Goal: Use online tool/utility: Utilize a website feature to perform a specific function

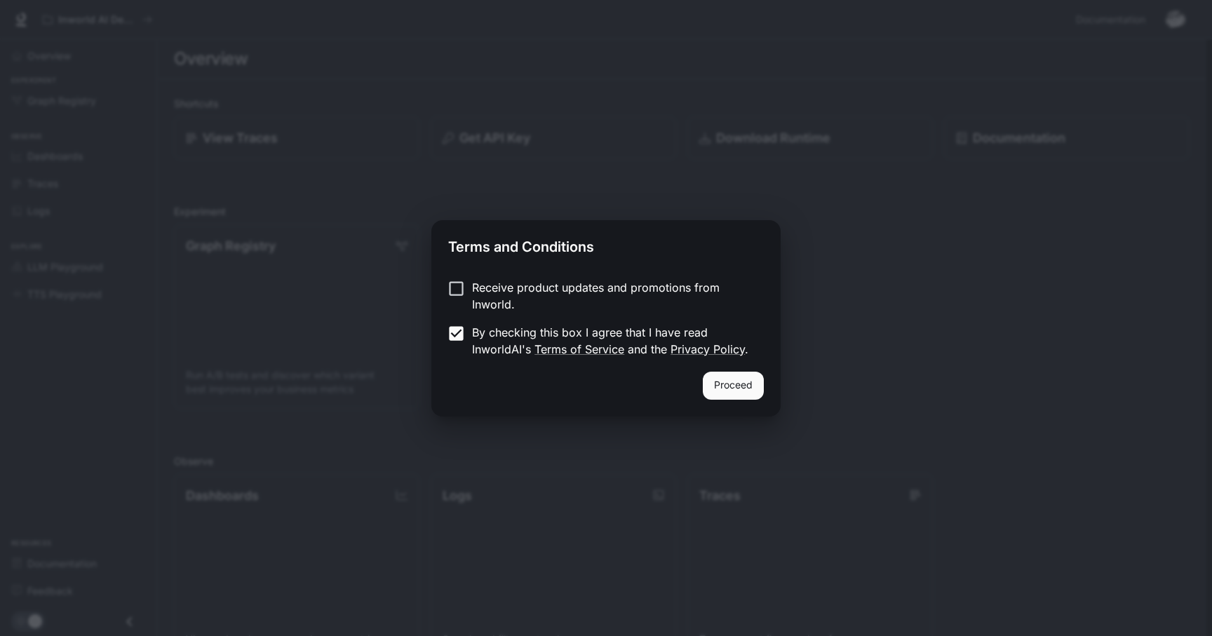
click at [732, 389] on button "Proceed" at bounding box center [733, 386] width 61 height 28
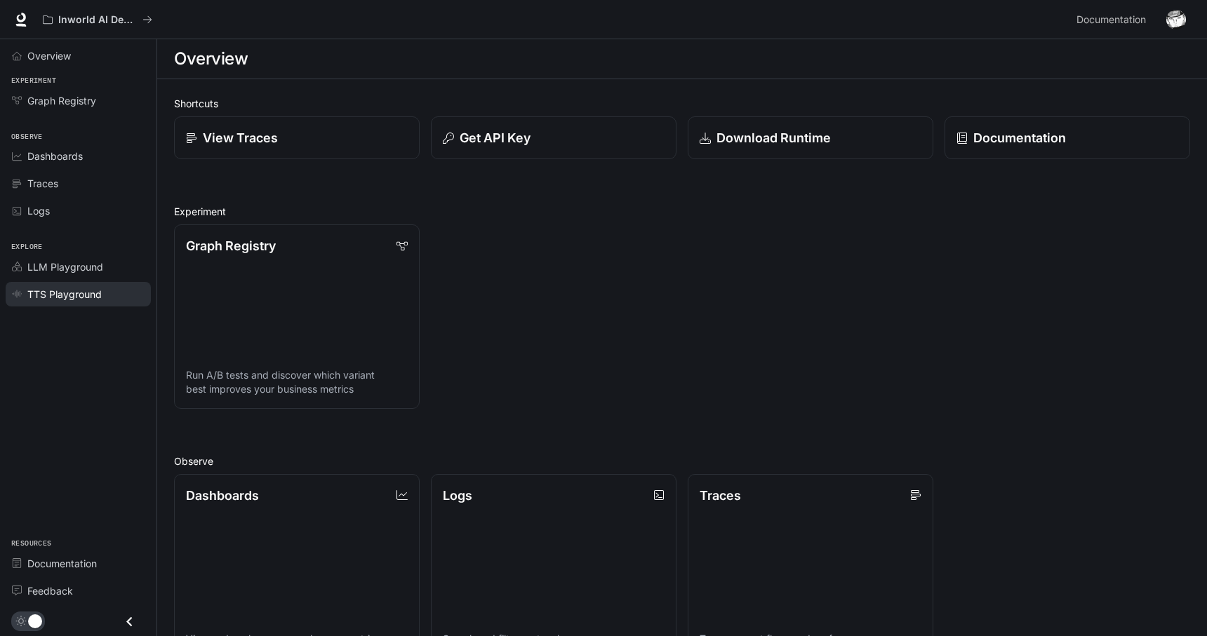
click at [53, 290] on span "TTS Playground" at bounding box center [64, 294] width 74 height 15
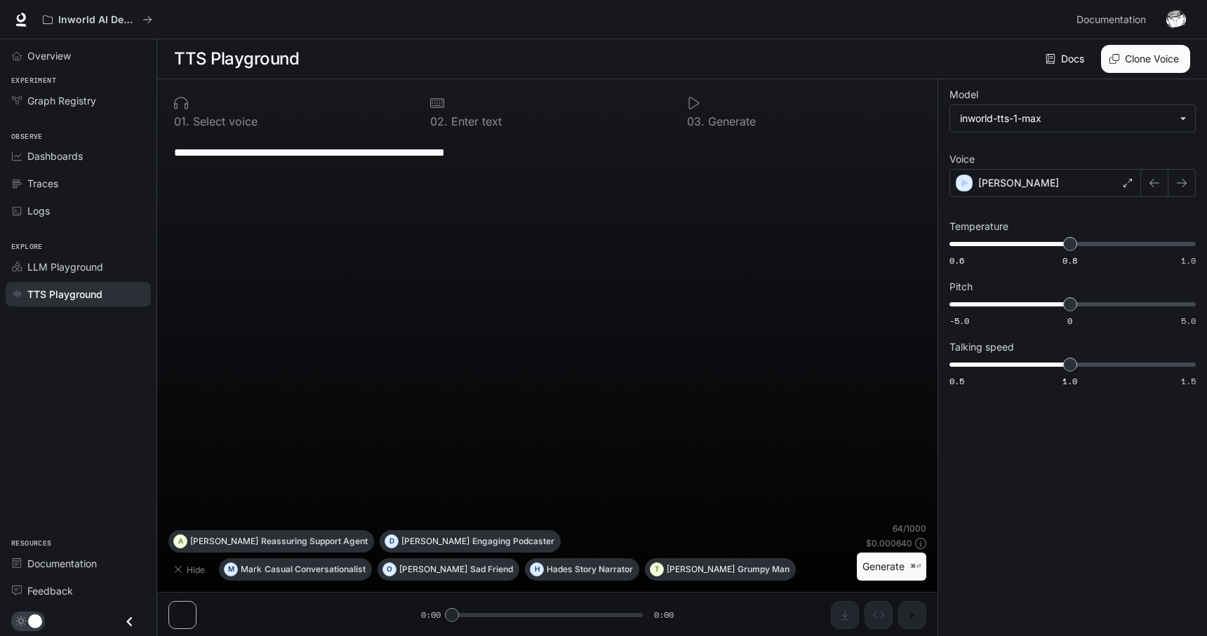
scroll to position [1, 0]
click at [1121, 66] on button "Clone Voice" at bounding box center [1145, 58] width 89 height 28
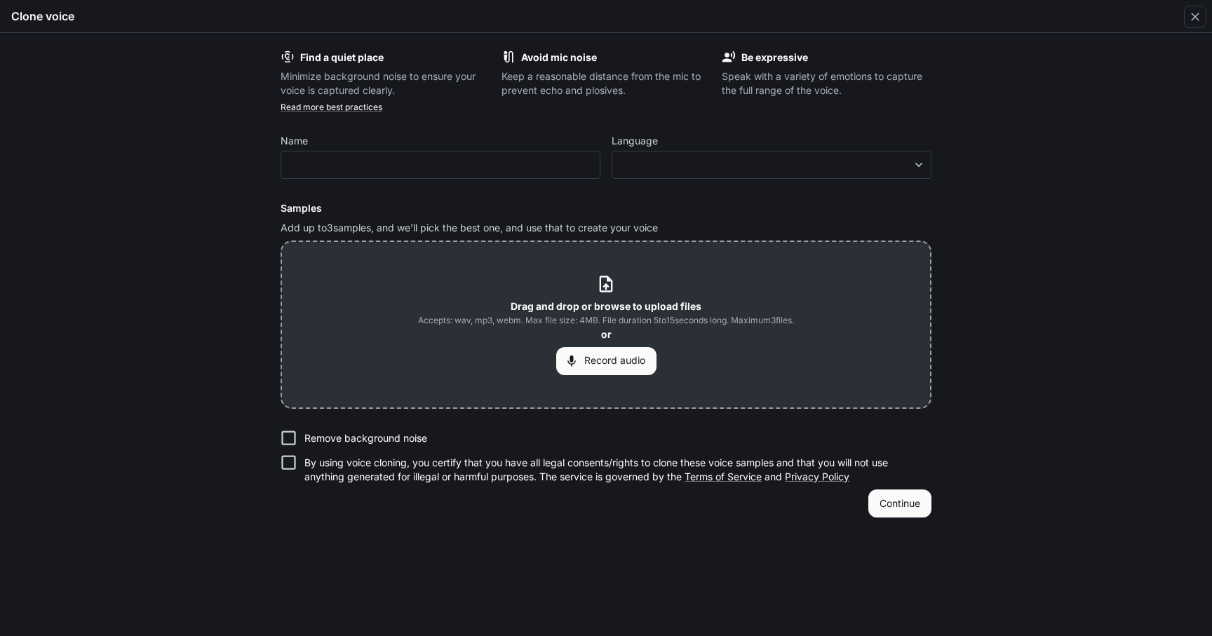
click at [614, 362] on button "Record audio" at bounding box center [606, 361] width 100 height 28
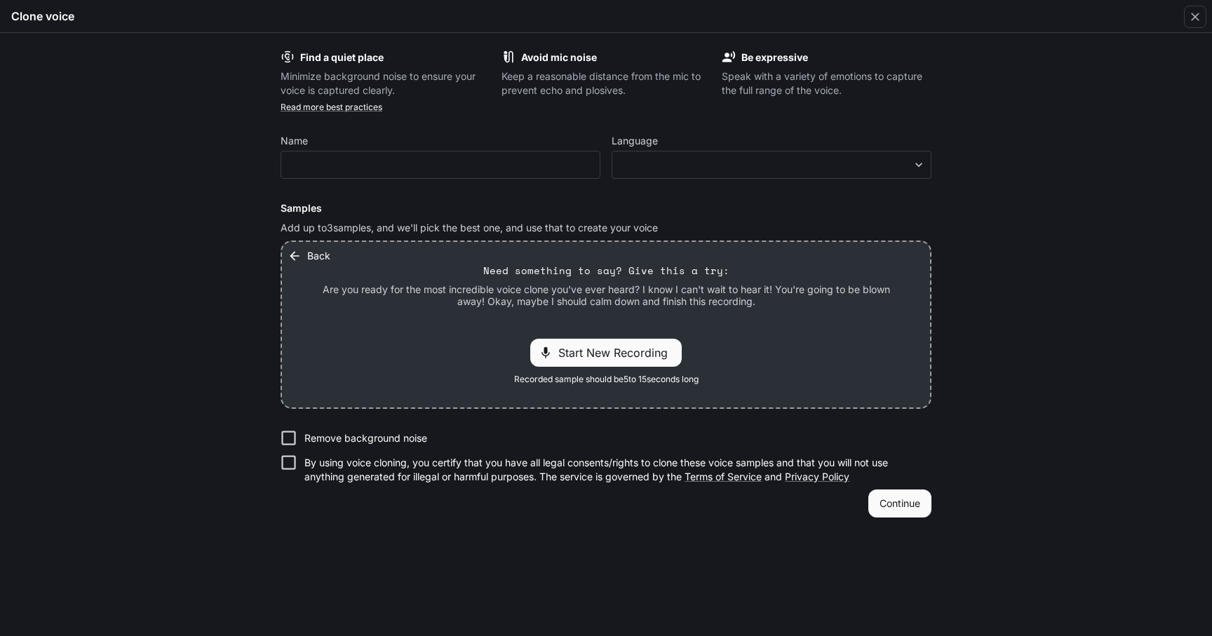
click at [302, 254] on button "Back" at bounding box center [310, 256] width 51 height 28
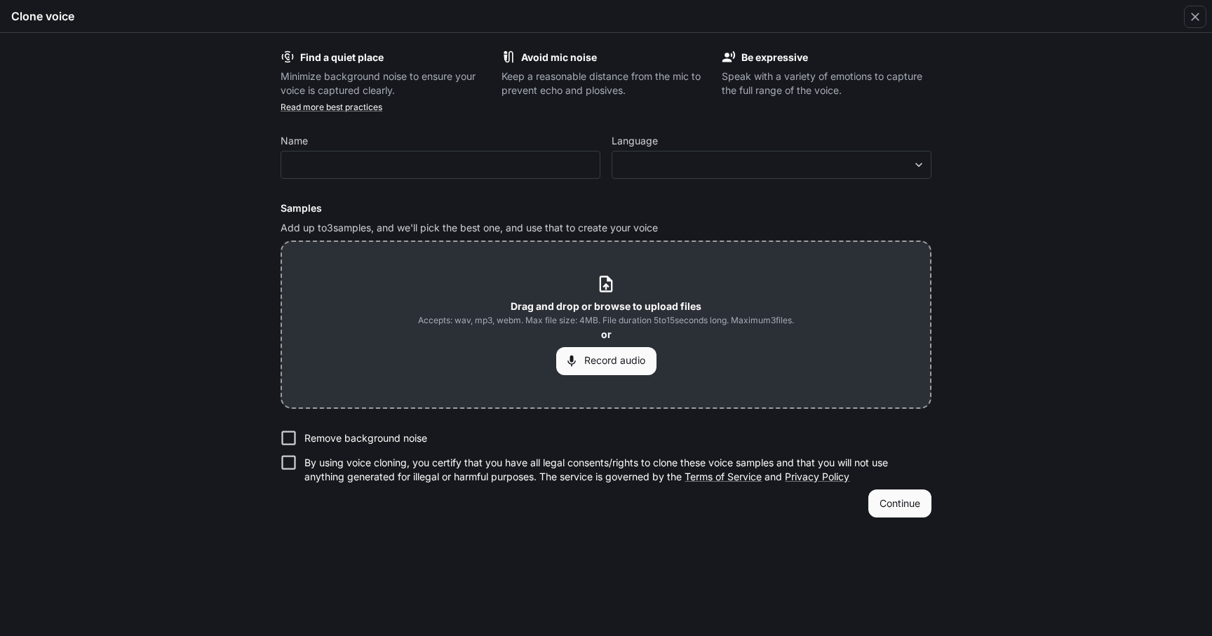
click at [605, 288] on icon at bounding box center [605, 283] width 19 height 19
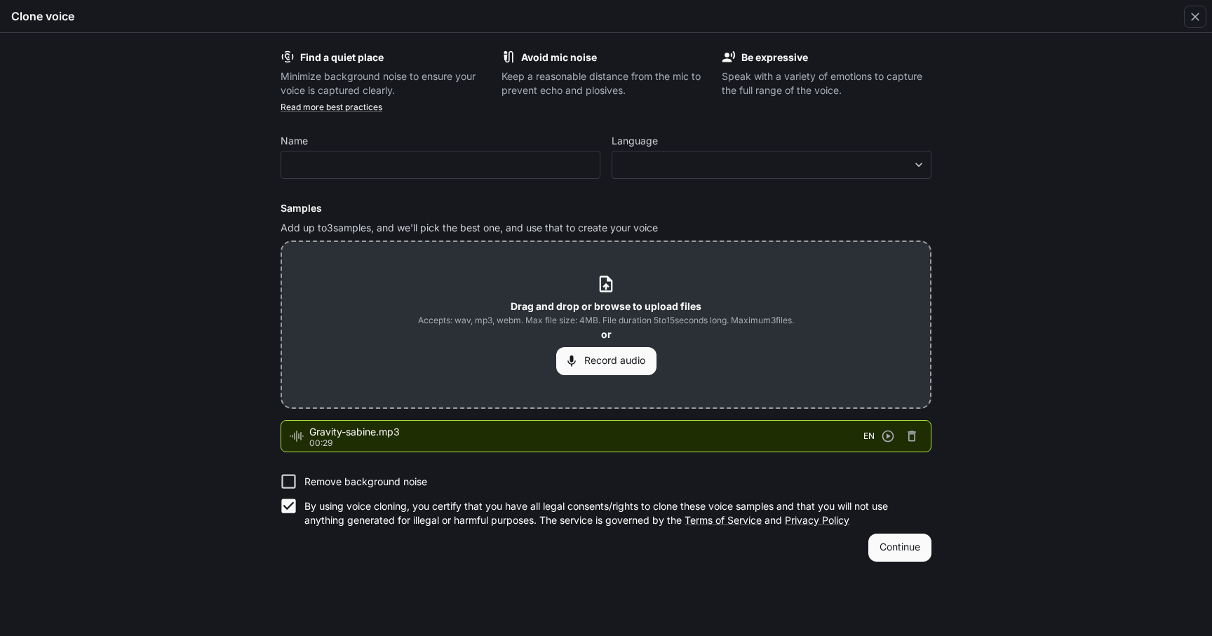
click at [894, 553] on button "Continue" at bounding box center [899, 548] width 63 height 28
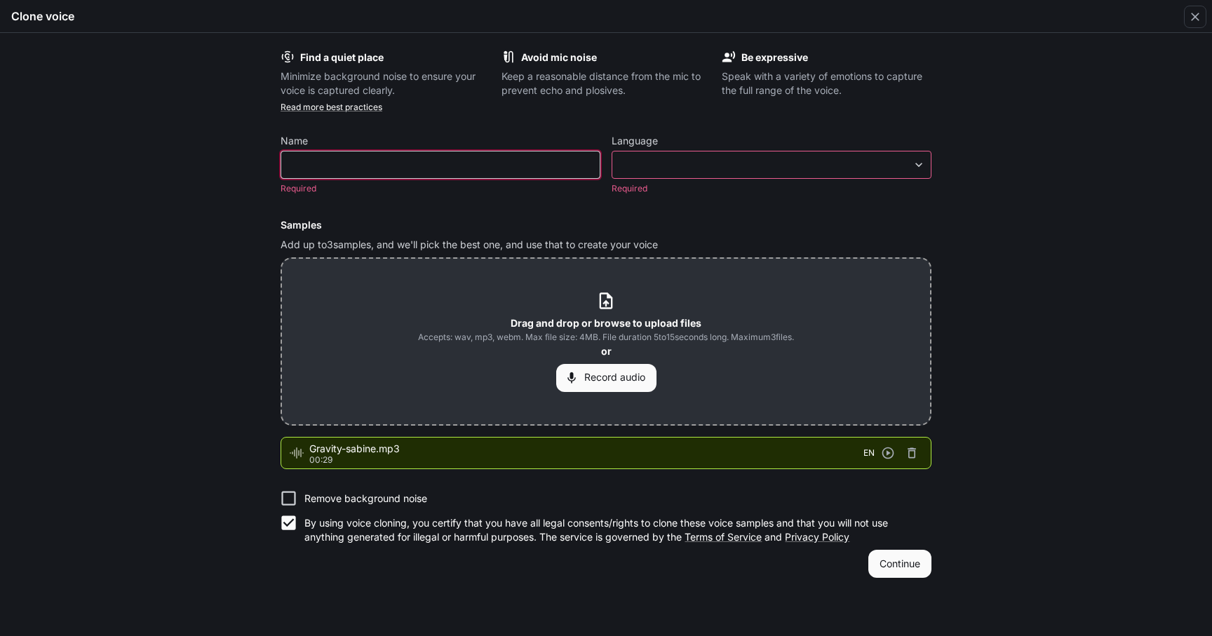
click at [556, 163] on input "text" at bounding box center [440, 165] width 318 height 14
type input "******"
click at [918, 159] on body "**********" at bounding box center [606, 317] width 1212 height 637
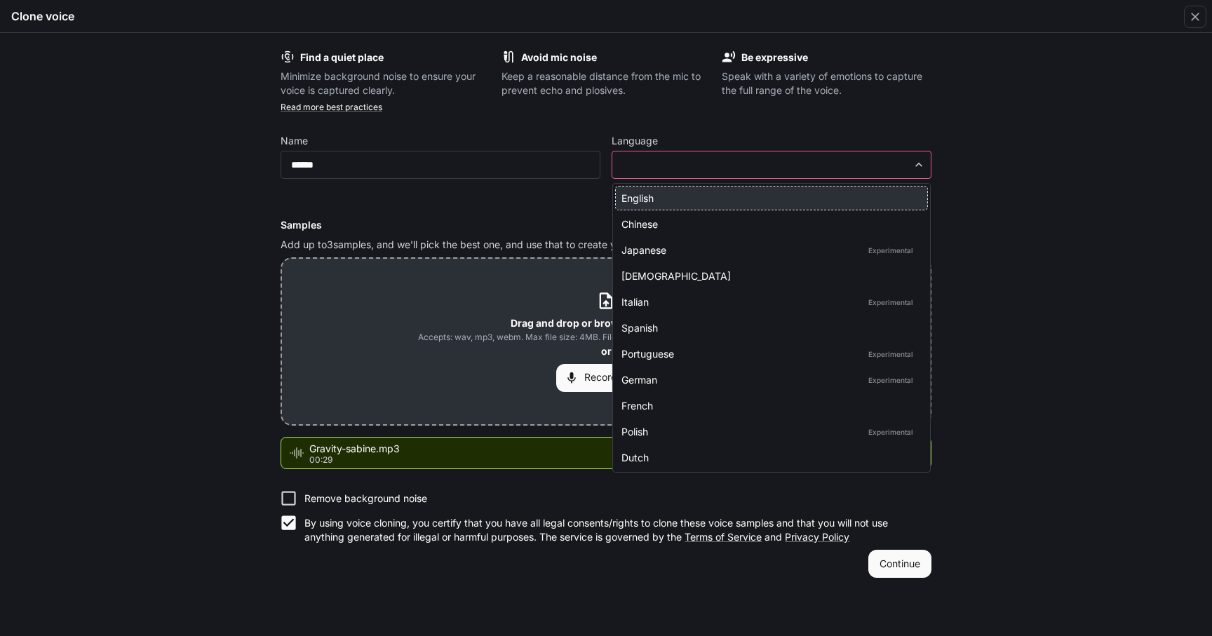
click at [856, 203] on div "English" at bounding box center [768, 198] width 295 height 15
type input "*****"
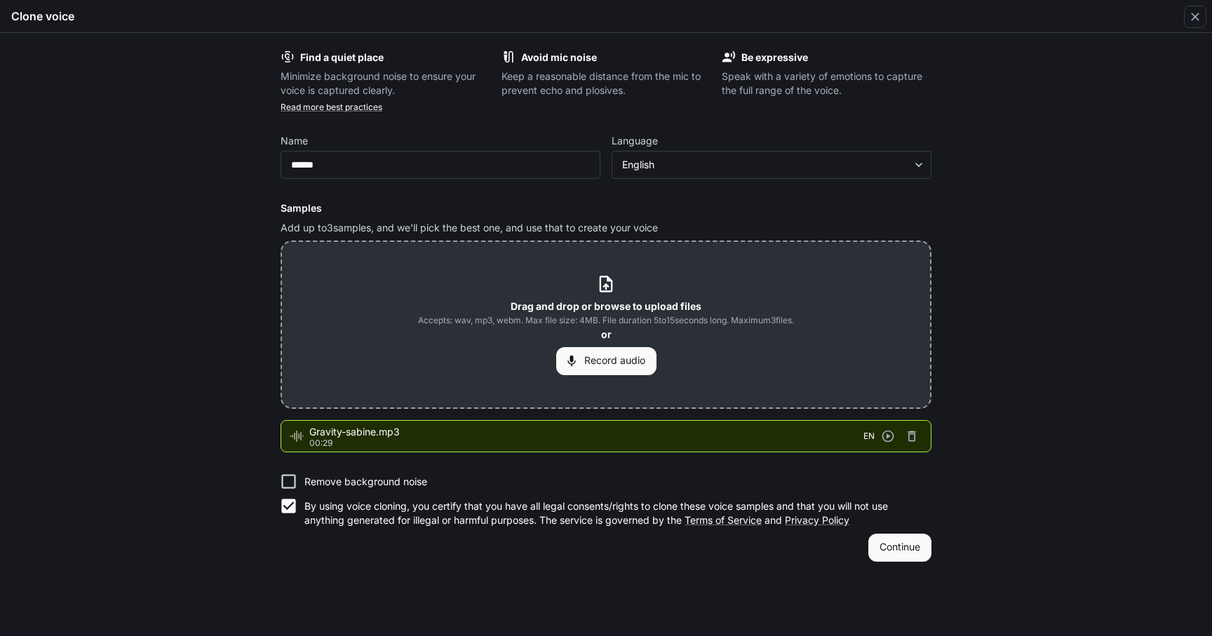
click at [894, 550] on button "Continue" at bounding box center [899, 548] width 63 height 28
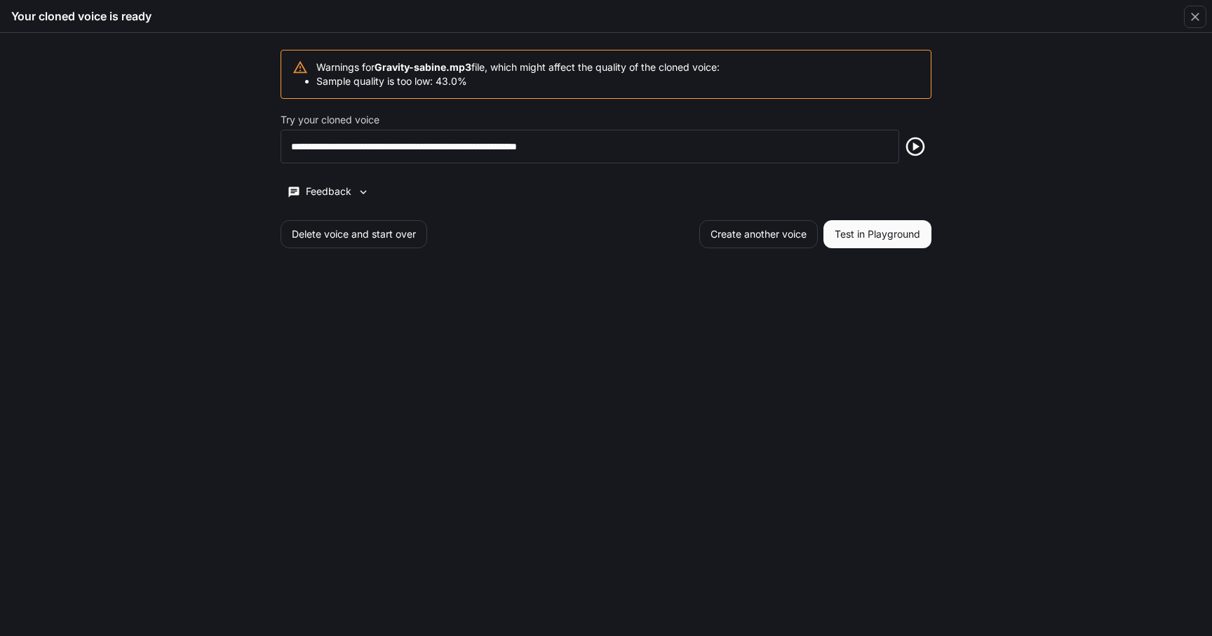
click at [914, 149] on icon "button" at bounding box center [915, 146] width 22 height 22
click at [889, 237] on button "Test in Playground" at bounding box center [878, 234] width 108 height 28
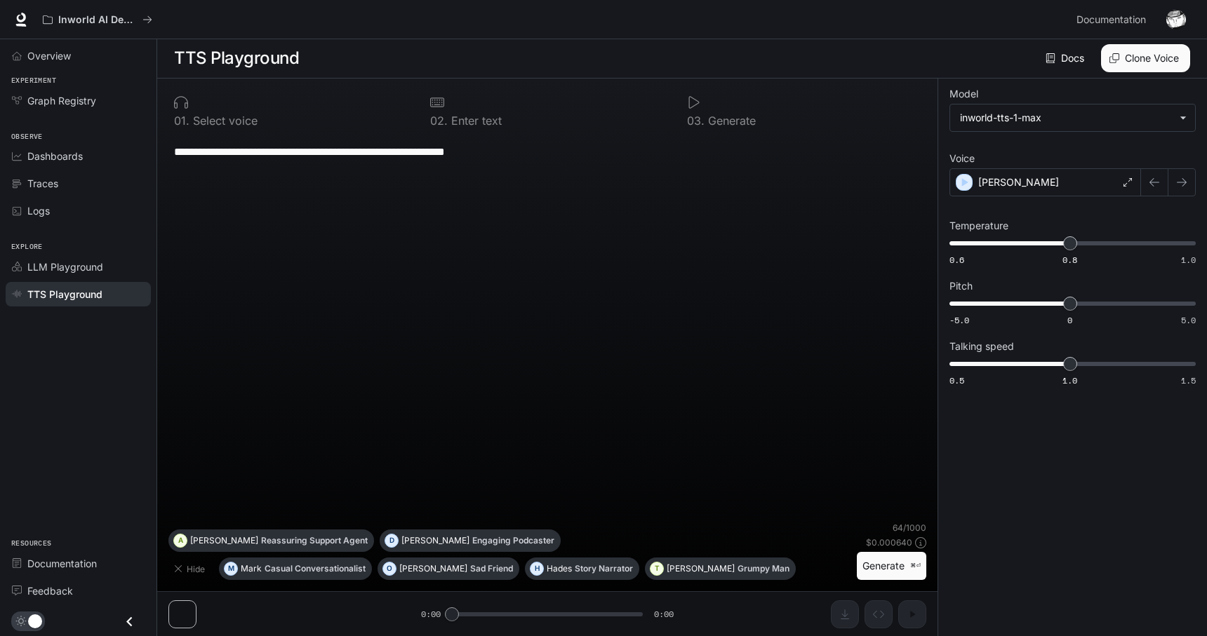
click at [885, 570] on button "Generate ⌘⏎" at bounding box center [890, 566] width 69 height 29
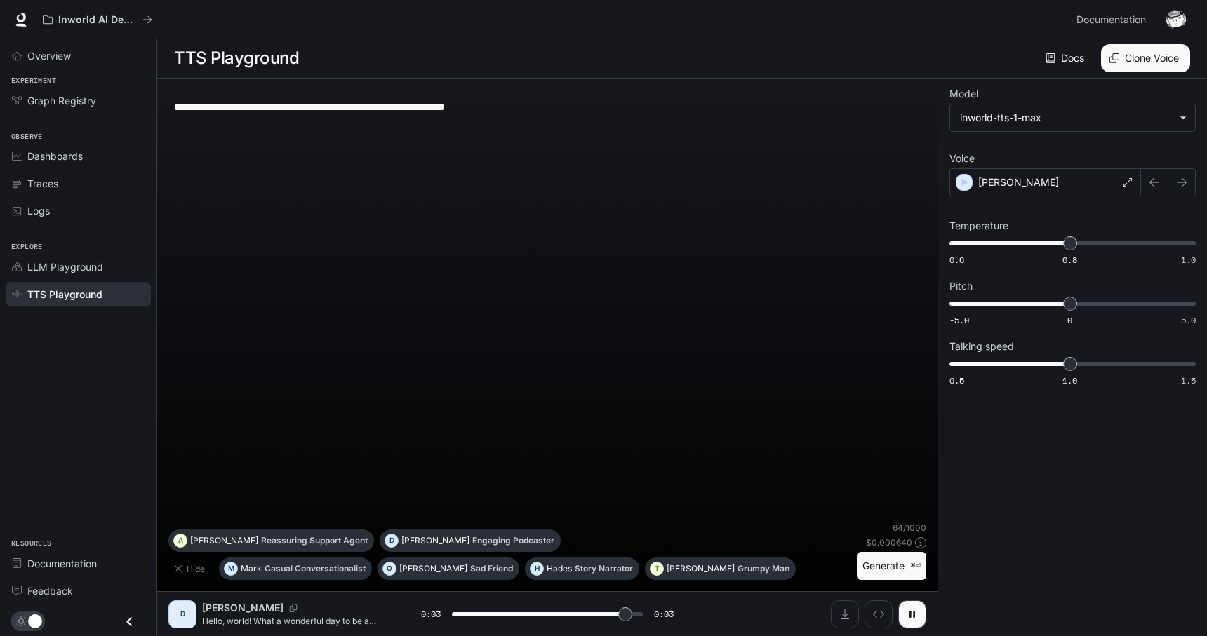
type input "*"
click at [1063, 57] on link "Docs" at bounding box center [1065, 58] width 47 height 28
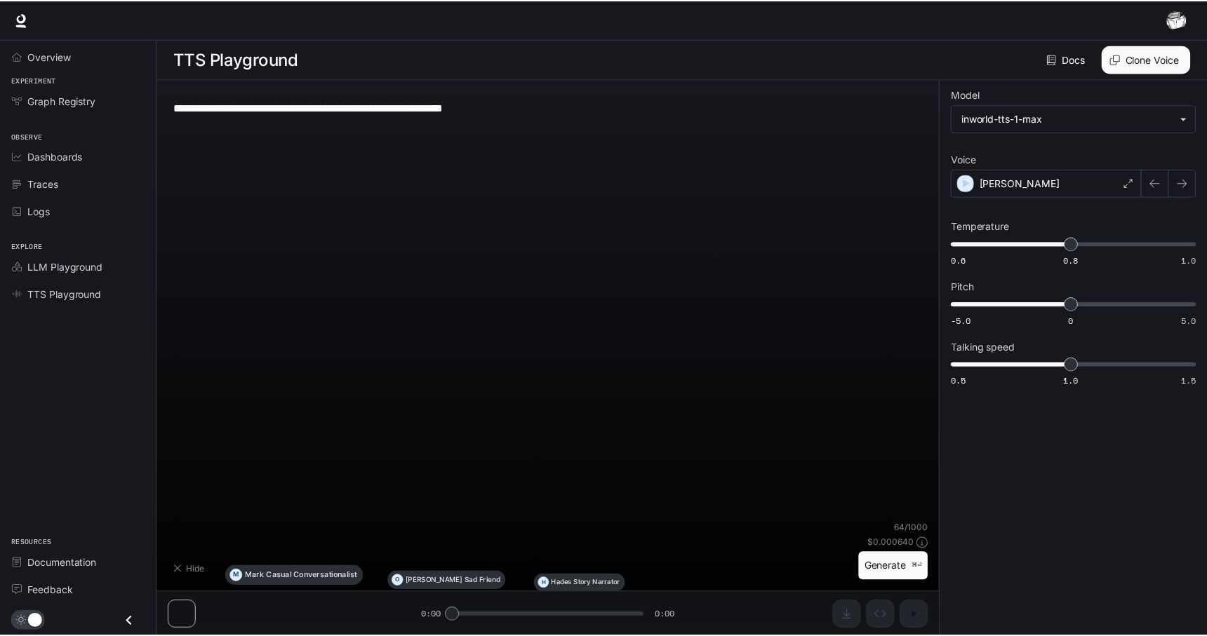
scroll to position [1, 0]
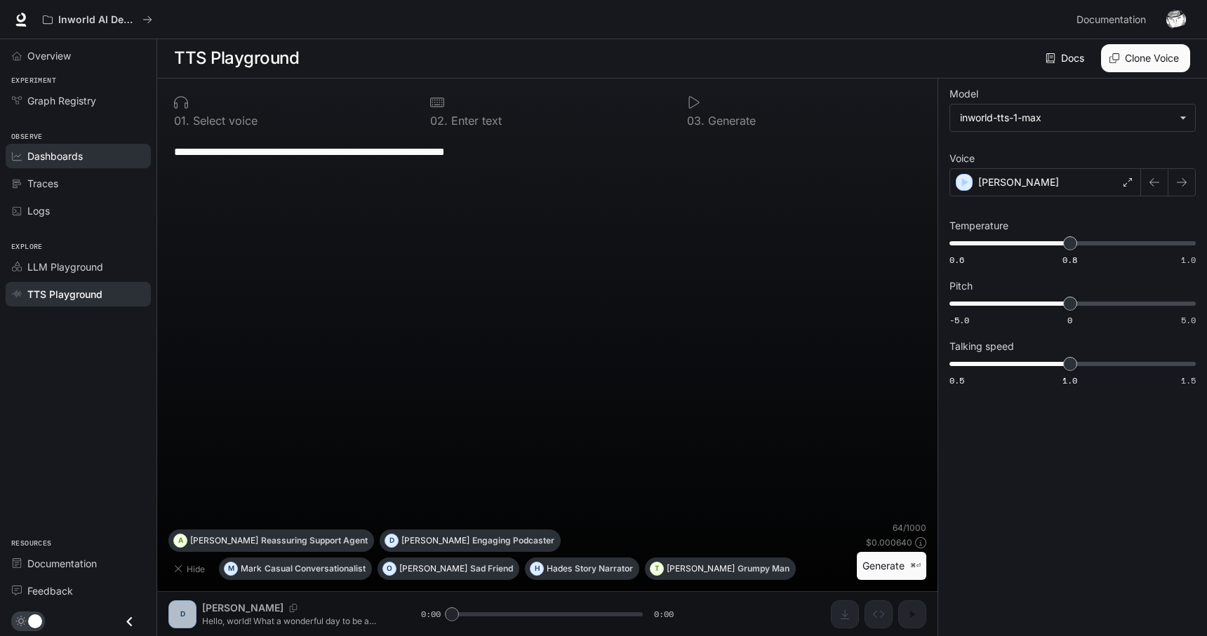
click at [70, 147] on link "Dashboards" at bounding box center [78, 156] width 145 height 25
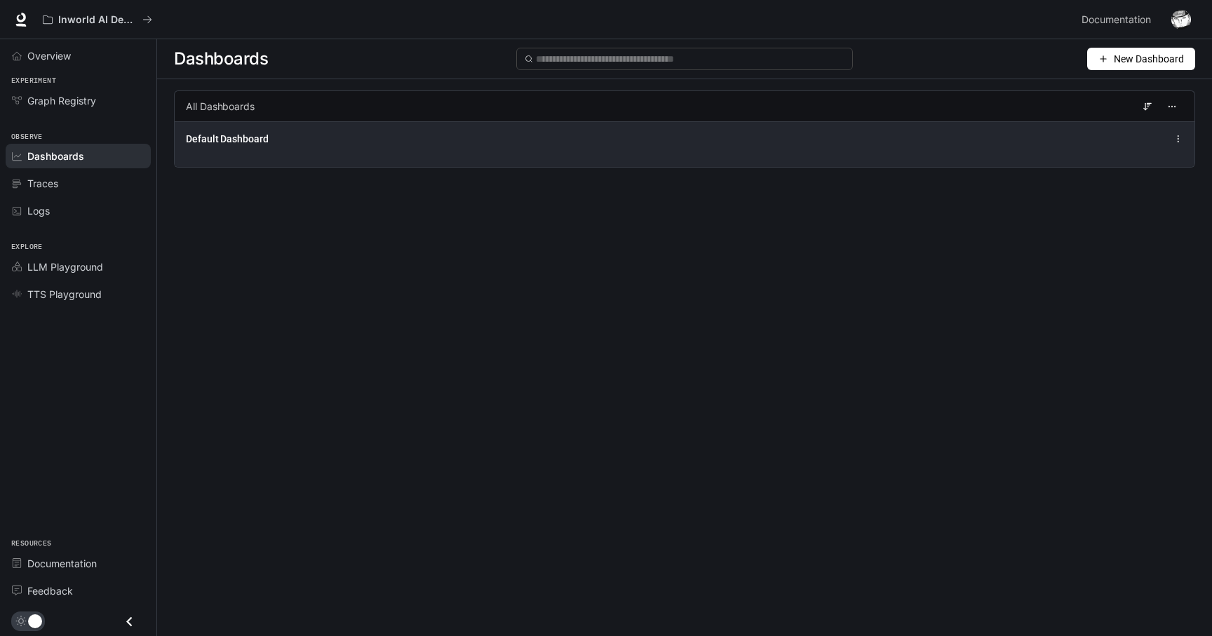
click at [249, 145] on span "Default Dashboard" at bounding box center [227, 139] width 83 height 14
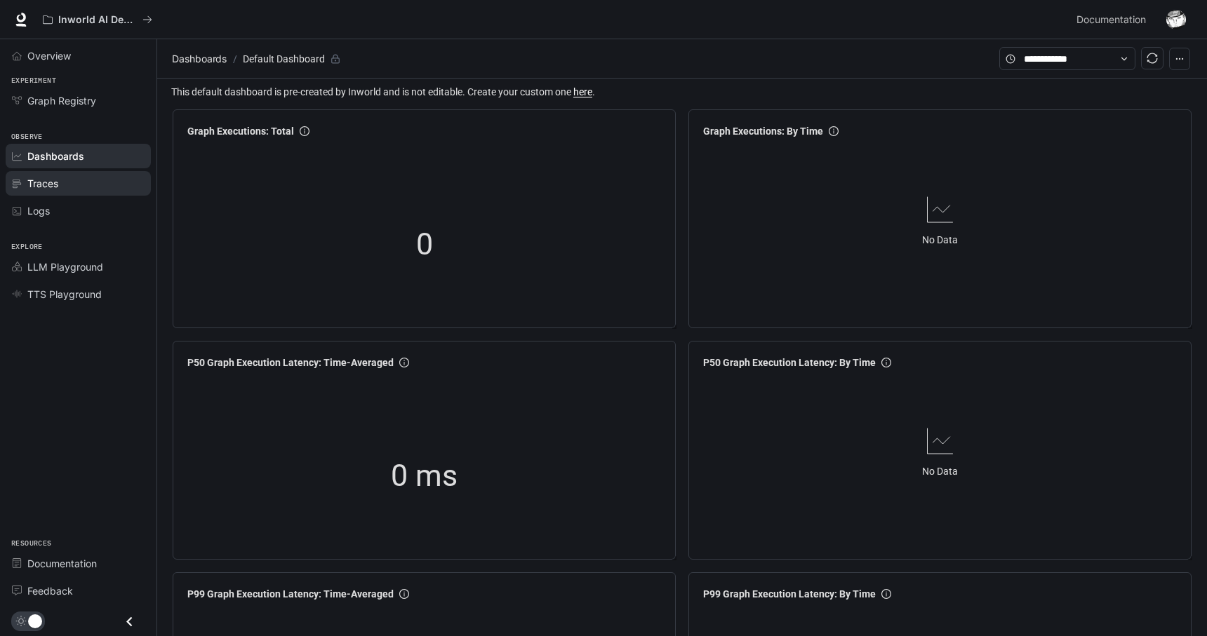
click at [37, 189] on span "Traces" at bounding box center [42, 183] width 31 height 15
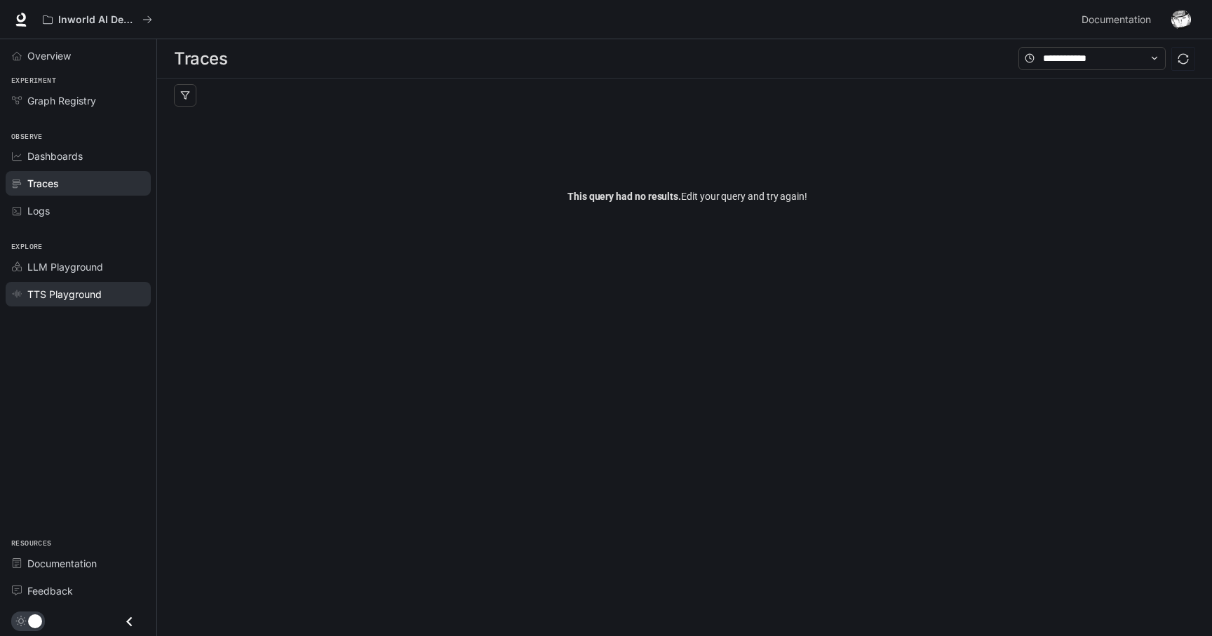
click at [36, 296] on span "TTS Playground" at bounding box center [64, 294] width 74 height 15
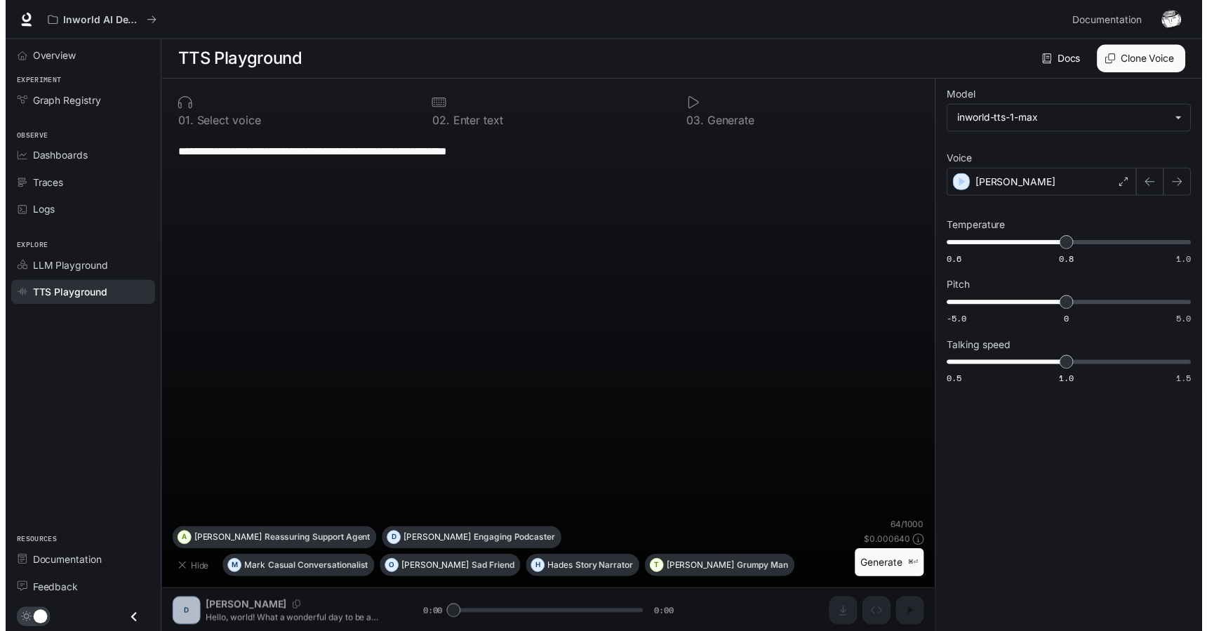
scroll to position [1, 0]
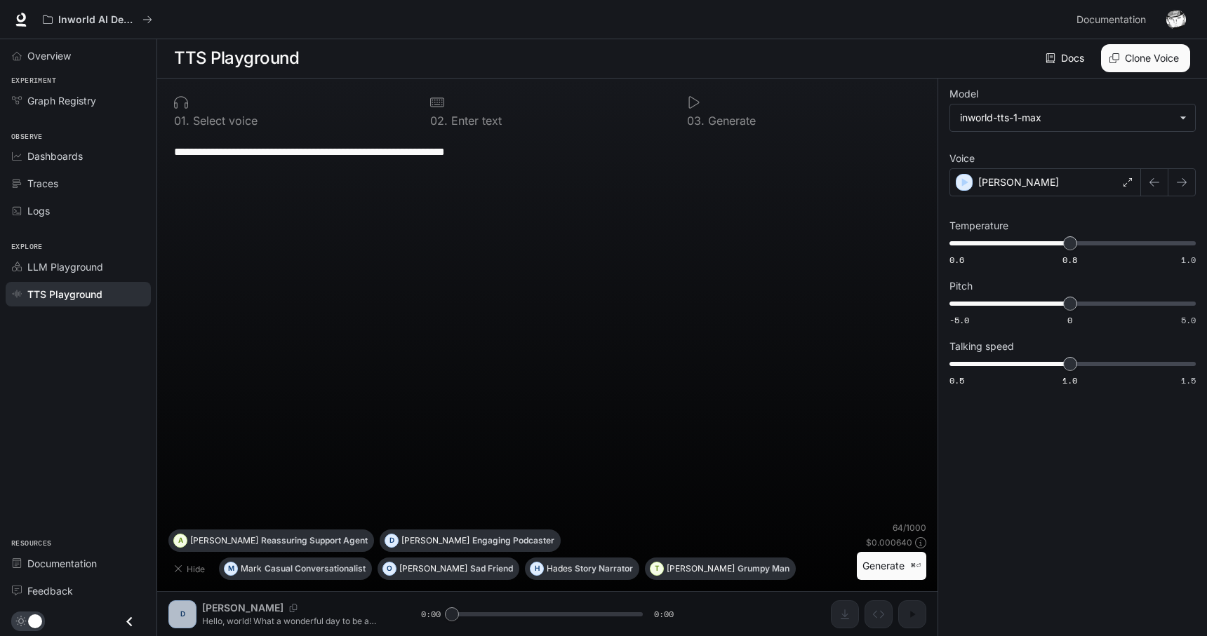
click at [914, 622] on div "**********" at bounding box center [547, 358] width 780 height 558
click at [1124, 185] on icon at bounding box center [1127, 182] width 8 height 8
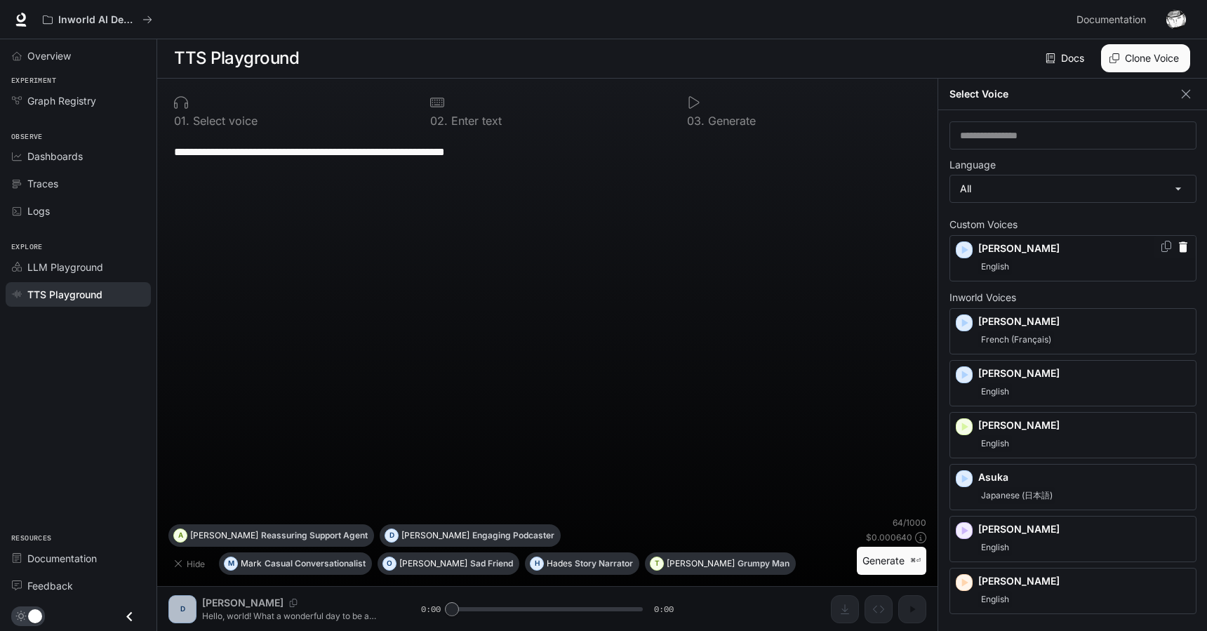
click at [1178, 246] on icon "button" at bounding box center [1182, 247] width 8 height 11
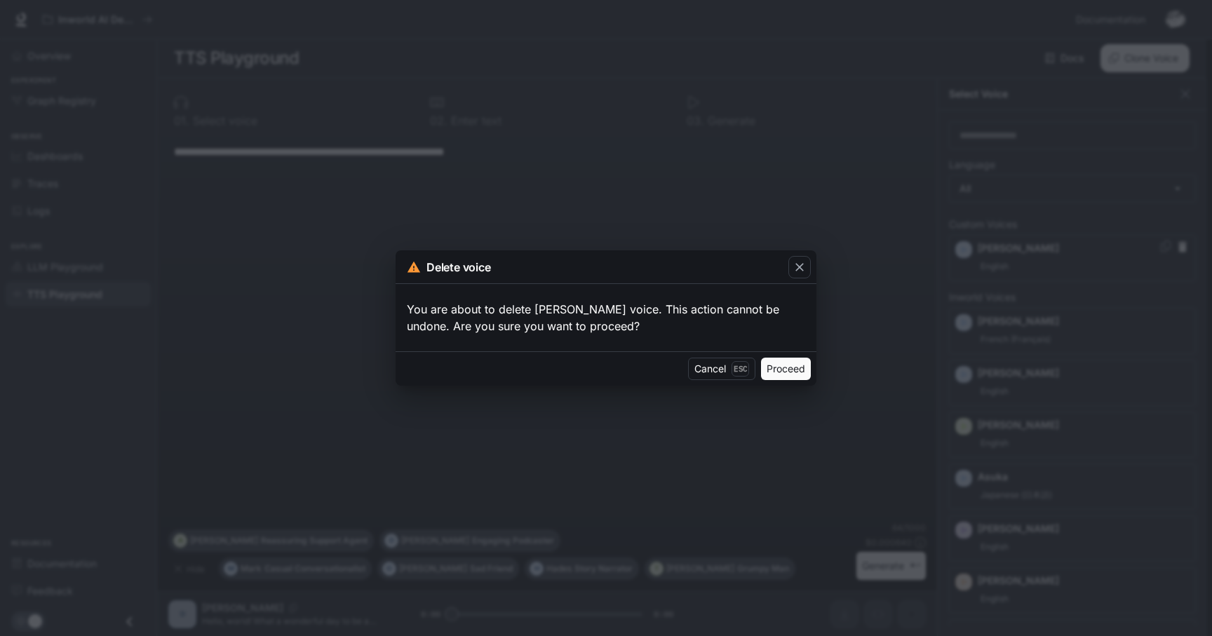
click at [784, 377] on button "Proceed" at bounding box center [786, 369] width 50 height 22
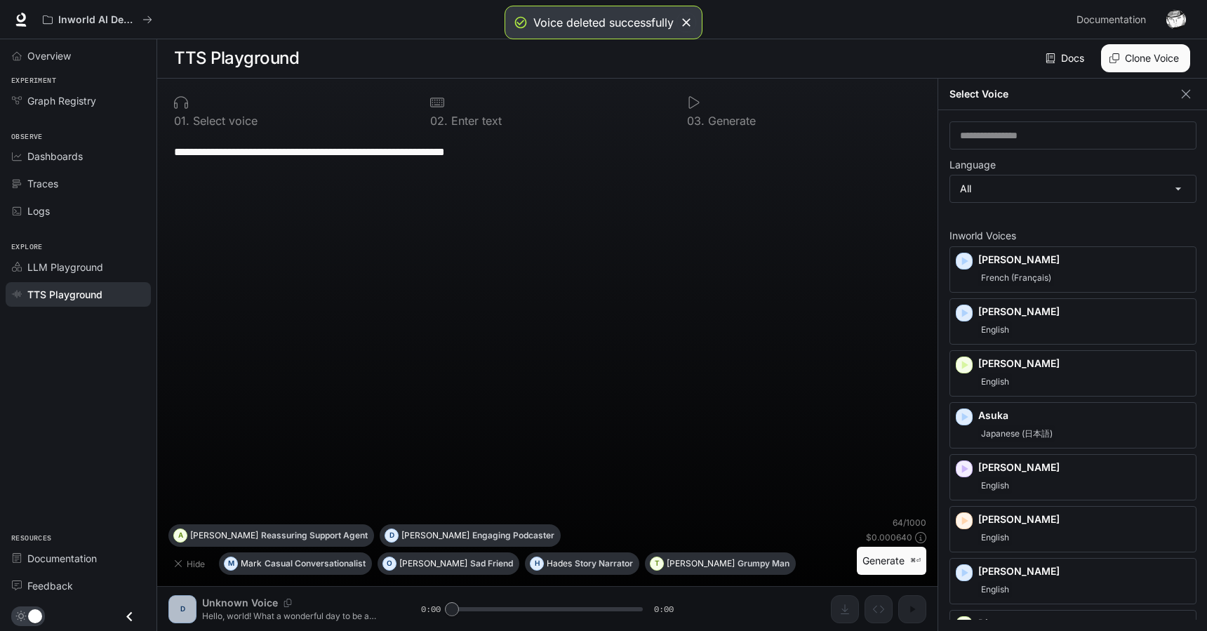
click at [1145, 58] on button "Clone Voice" at bounding box center [1145, 58] width 89 height 28
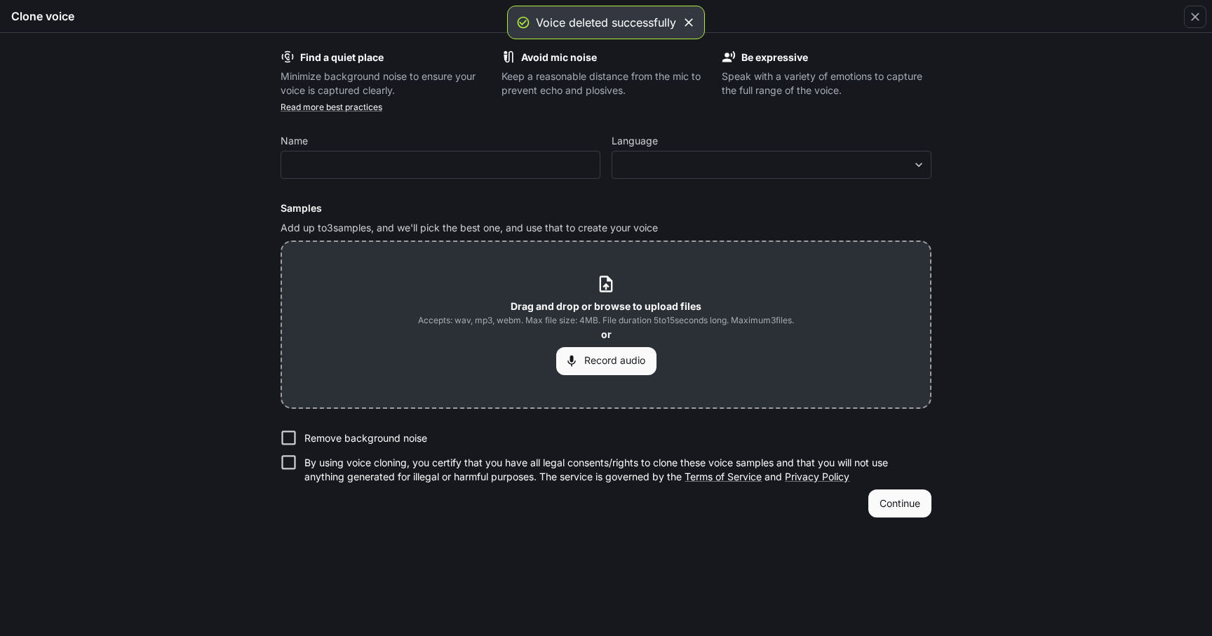
click at [603, 286] on icon at bounding box center [606, 284] width 13 height 16
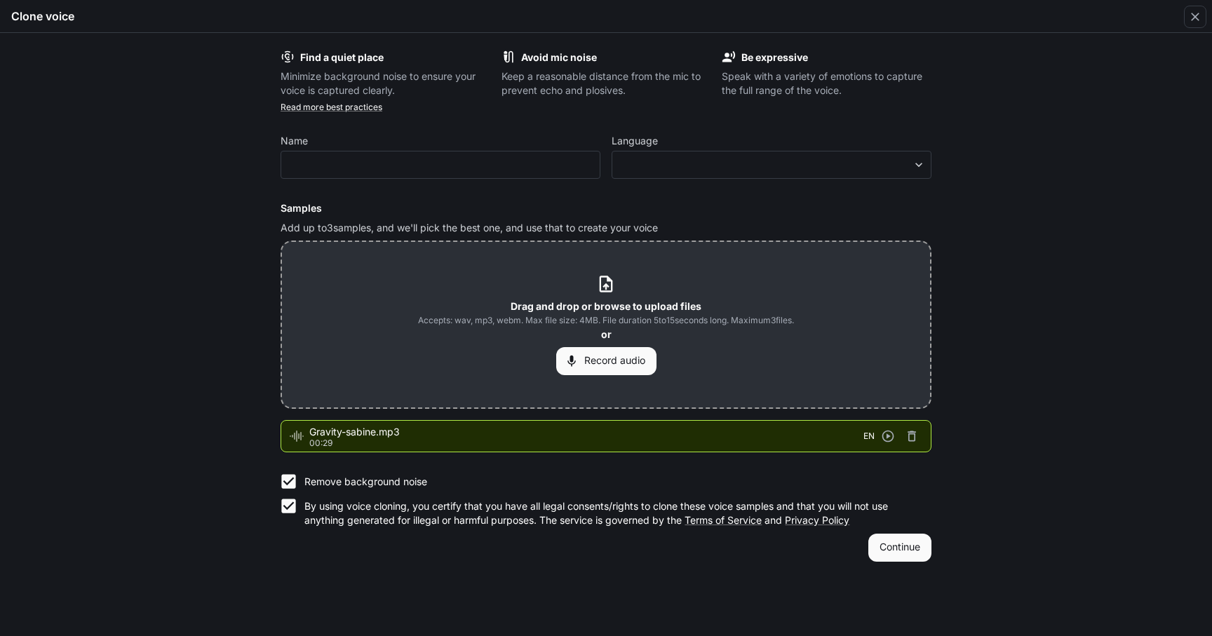
click at [890, 553] on button "Continue" at bounding box center [899, 548] width 63 height 28
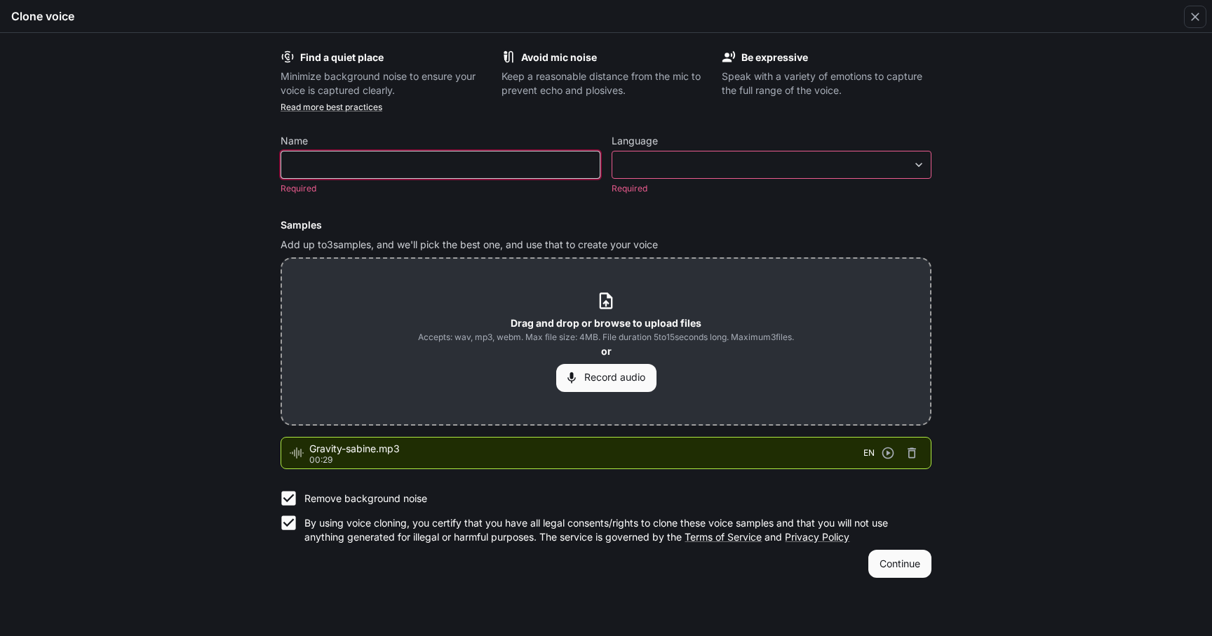
click at [528, 168] on input "text" at bounding box center [440, 165] width 318 height 14
type input "******"
click at [904, 173] on div "​ ​" at bounding box center [772, 165] width 320 height 28
click at [918, 168] on body "**********" at bounding box center [606, 317] width 1212 height 637
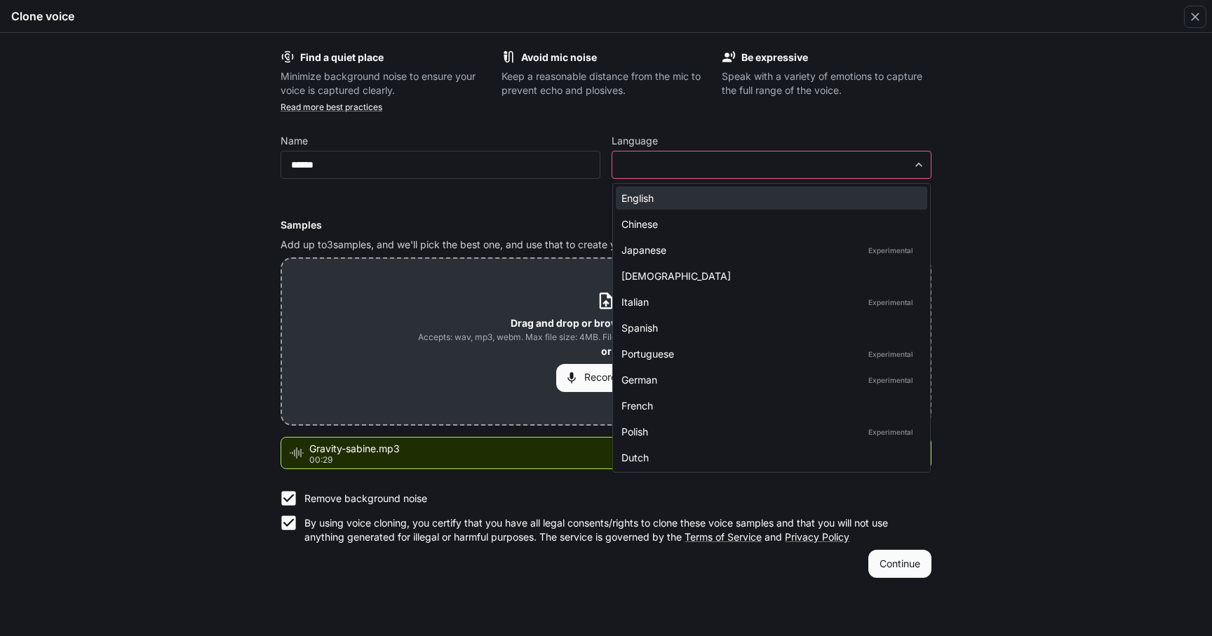
click at [842, 207] on li "English" at bounding box center [771, 198] width 311 height 23
type input "*****"
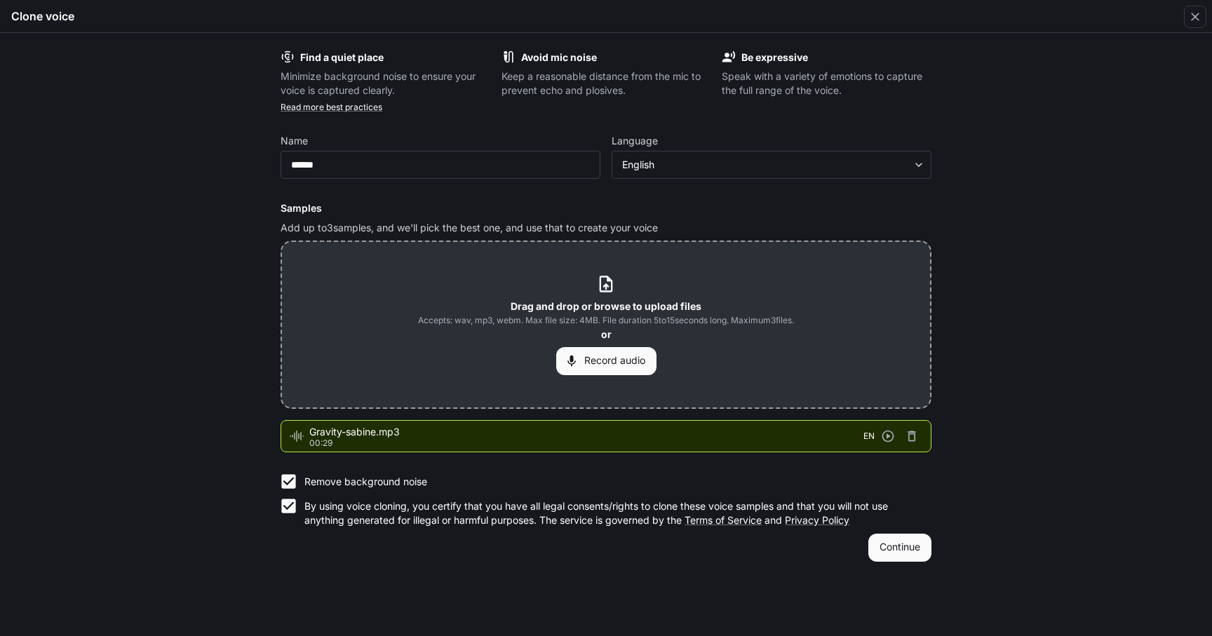
click at [899, 546] on button "Continue" at bounding box center [899, 548] width 63 height 28
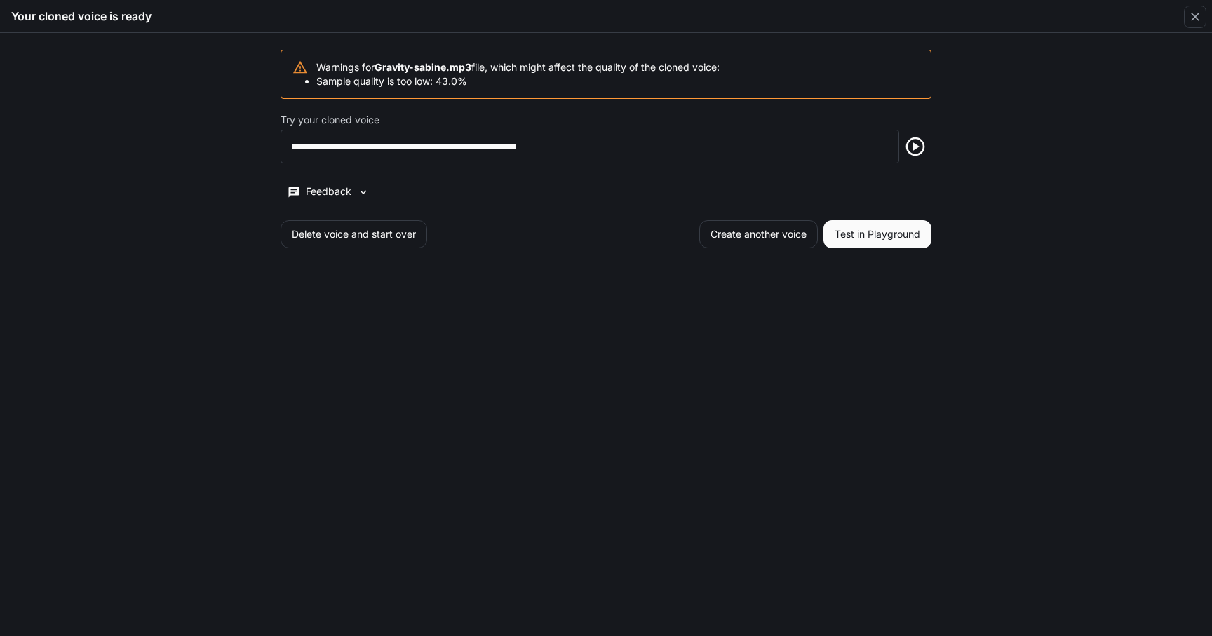
click at [913, 149] on icon "button" at bounding box center [915, 146] width 22 height 22
click at [882, 237] on button "Test in Playground" at bounding box center [878, 234] width 108 height 28
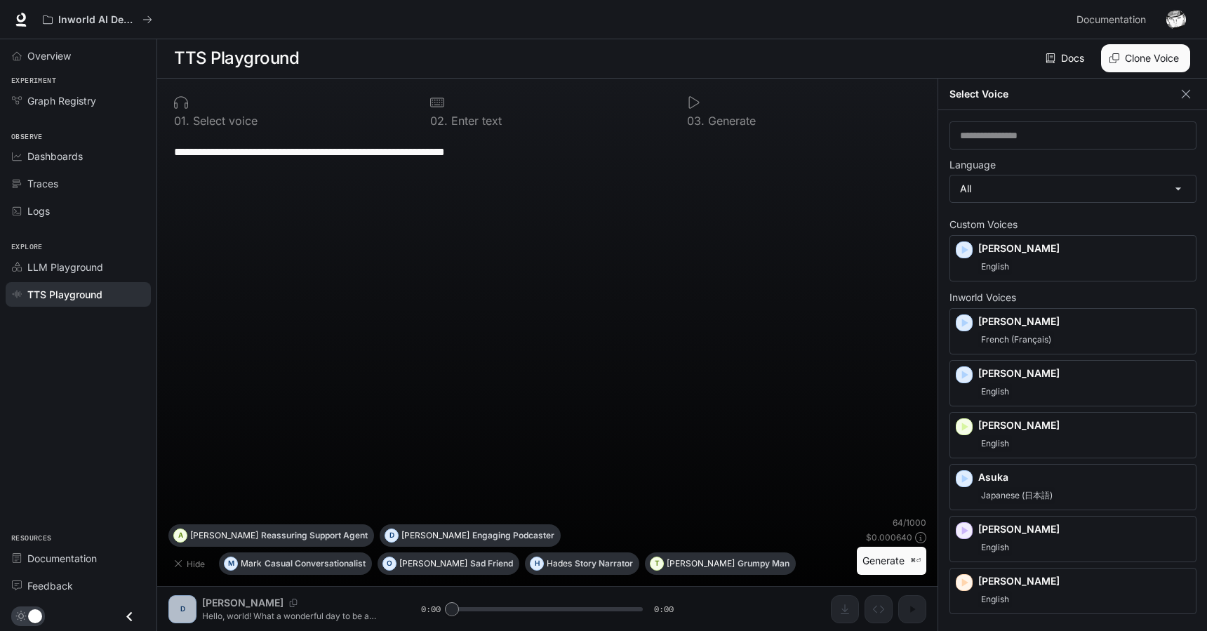
click at [895, 562] on button "Generate ⌘⏎" at bounding box center [890, 560] width 69 height 29
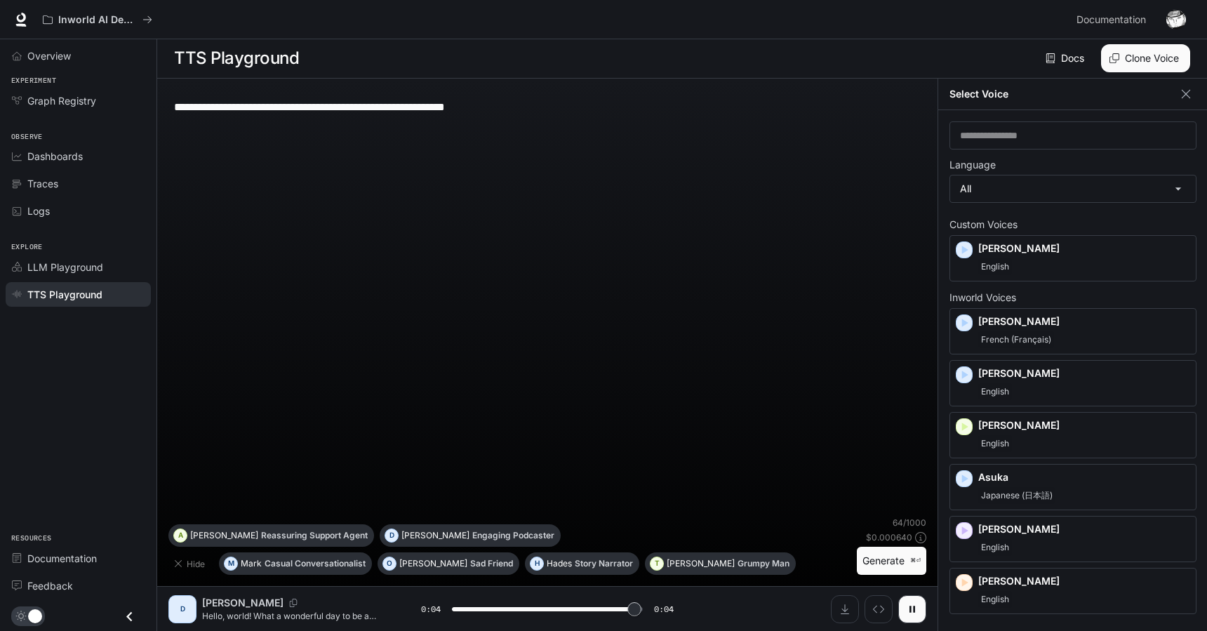
type input "*"
click at [1178, 245] on icon "button" at bounding box center [1182, 247] width 8 height 11
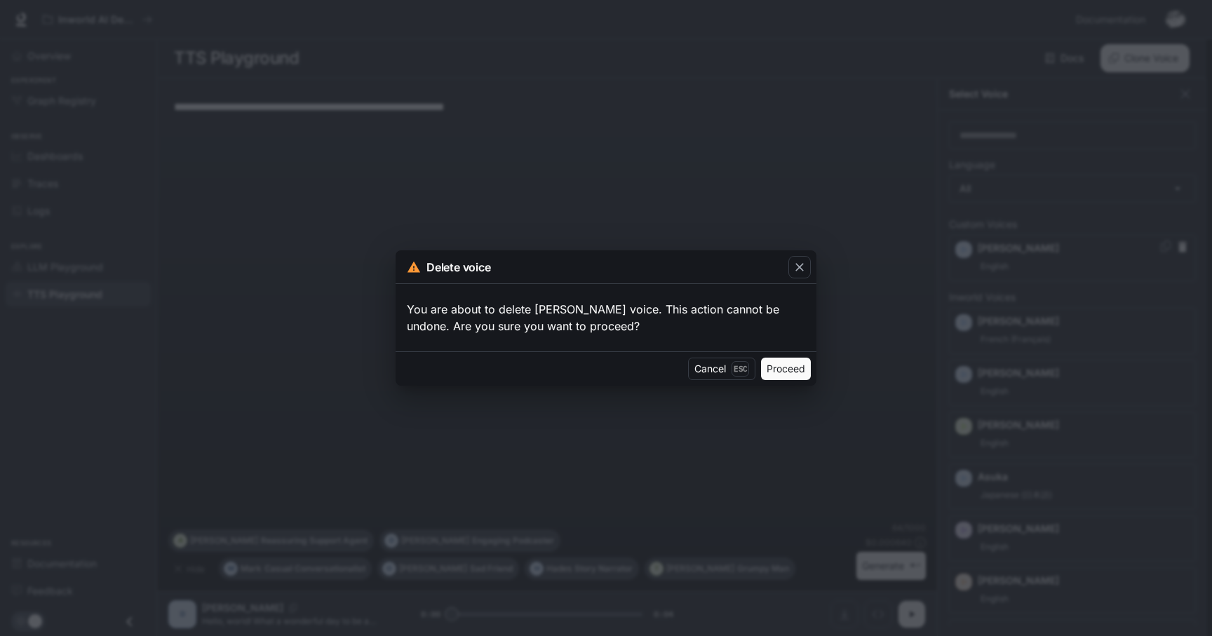
click at [765, 368] on button "Proceed" at bounding box center [786, 369] width 50 height 22
